Goal: Task Accomplishment & Management: Use online tool/utility

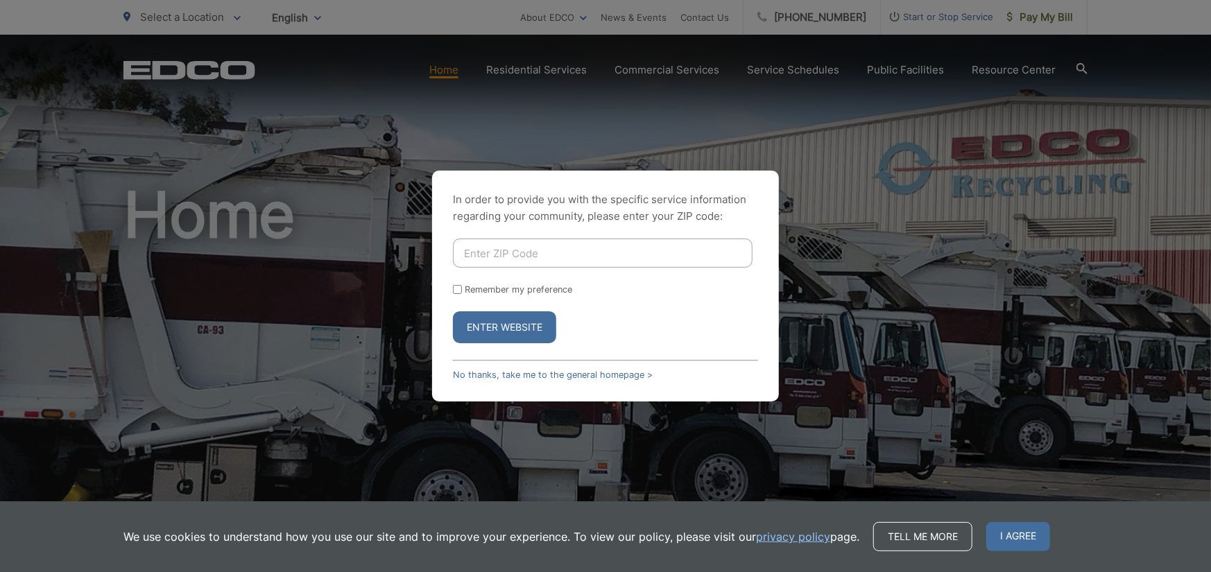
click at [496, 248] on input "Enter ZIP Code" at bounding box center [603, 253] width 300 height 29
type input "92084"
click at [510, 336] on button "Enter Website" at bounding box center [504, 327] width 103 height 32
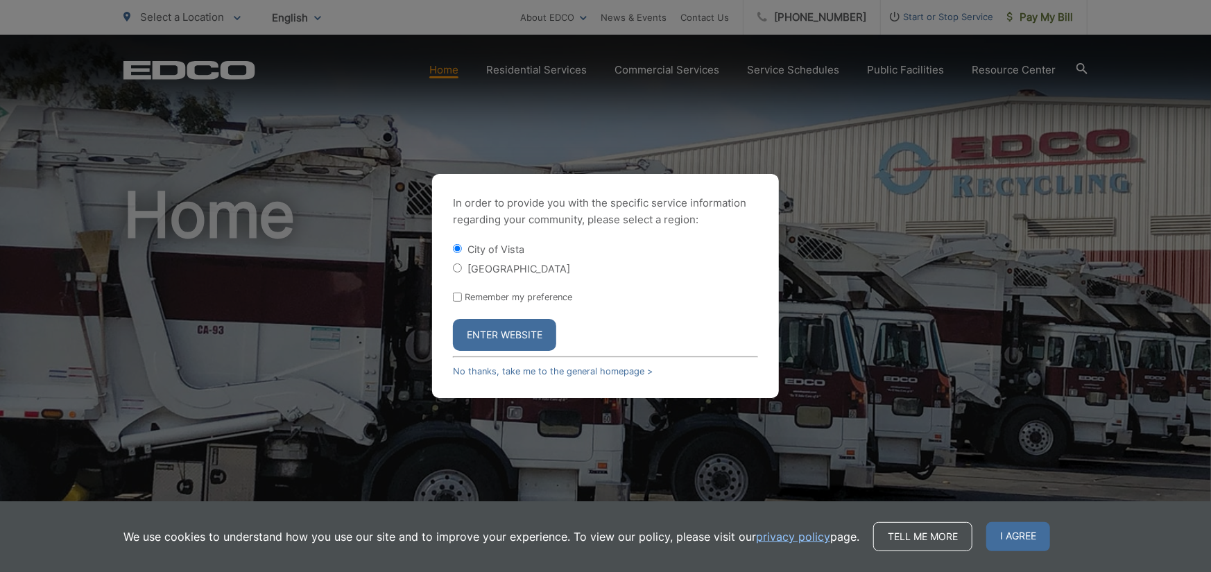
click at [478, 336] on button "Enter Website" at bounding box center [504, 335] width 103 height 32
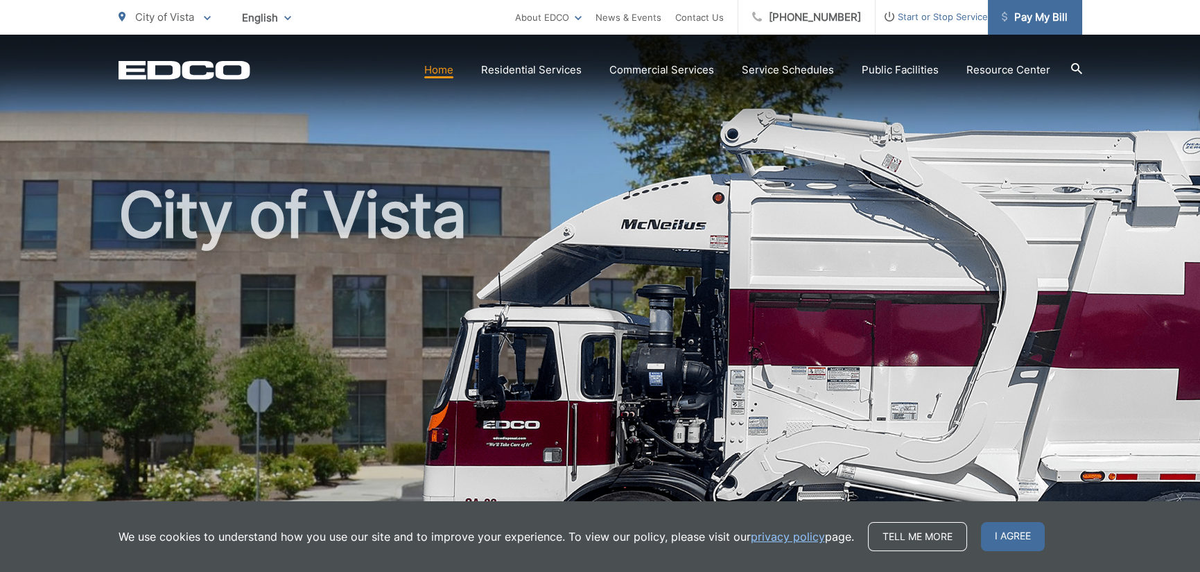
click at [1032, 12] on span "Pay My Bill" at bounding box center [1035, 17] width 66 height 17
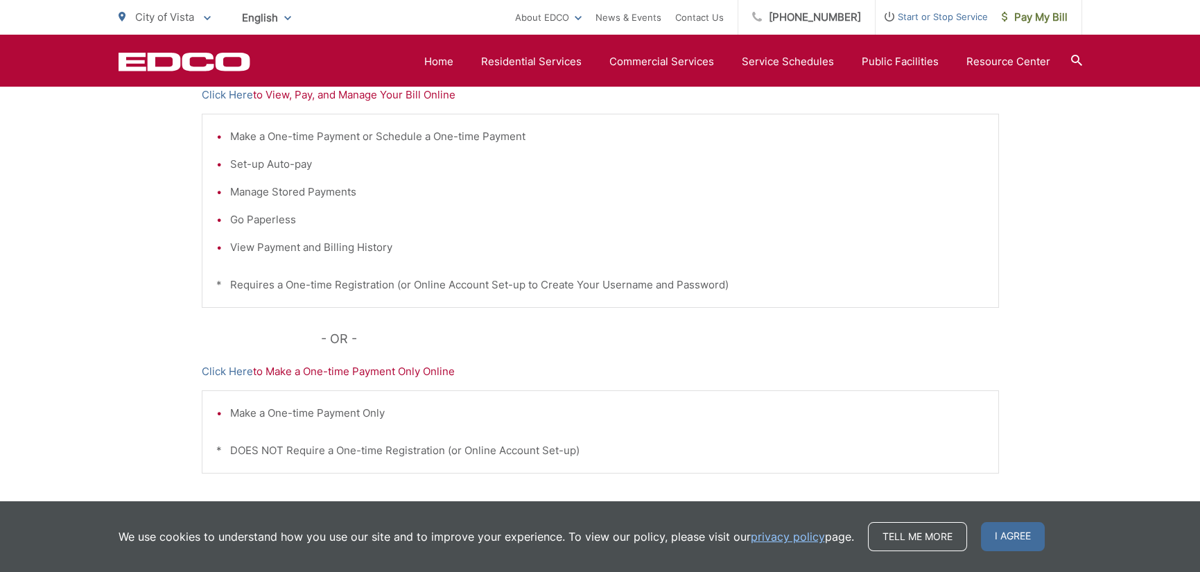
scroll to position [347, 0]
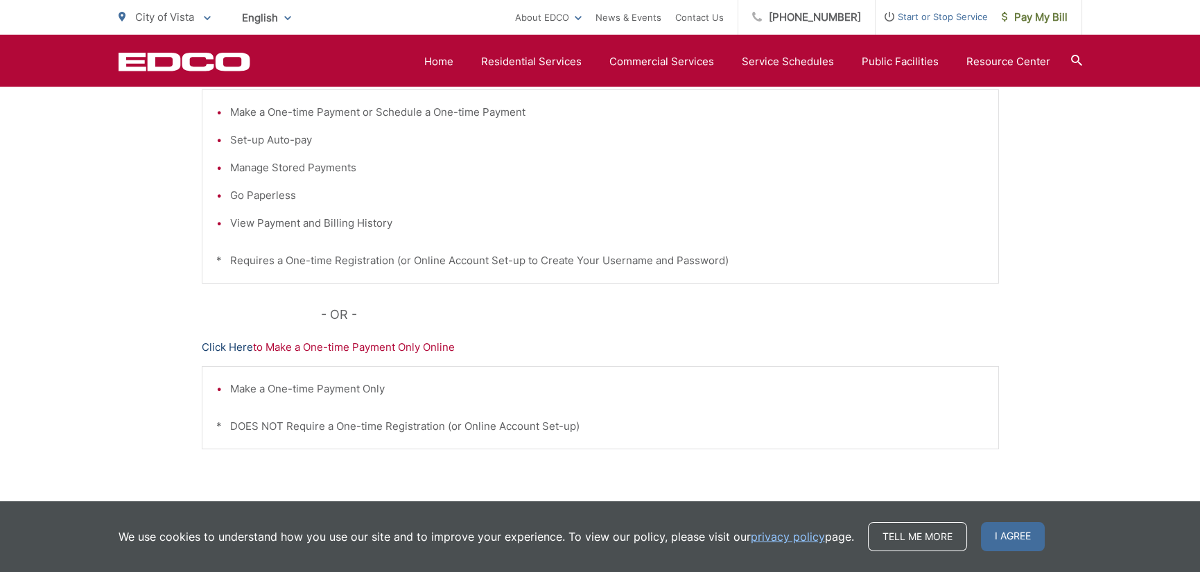
click at [241, 347] on link "Click Here" at bounding box center [227, 347] width 51 height 17
